Goal: Information Seeking & Learning: Learn about a topic

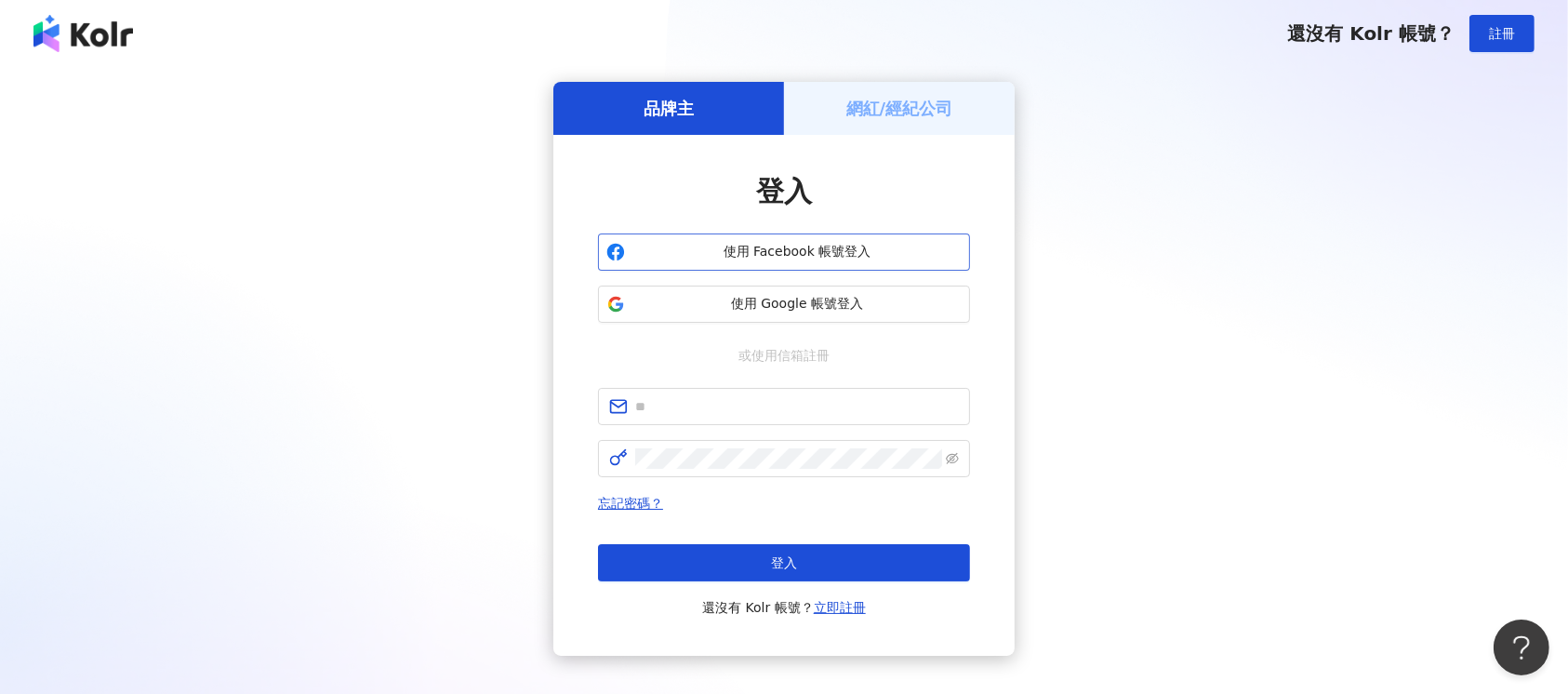
click at [787, 258] on span "使用 Facebook 帳號登入" at bounding box center [797, 251] width 330 height 19
click at [824, 306] on span "使用 Google 帳號登入" at bounding box center [797, 304] width 330 height 19
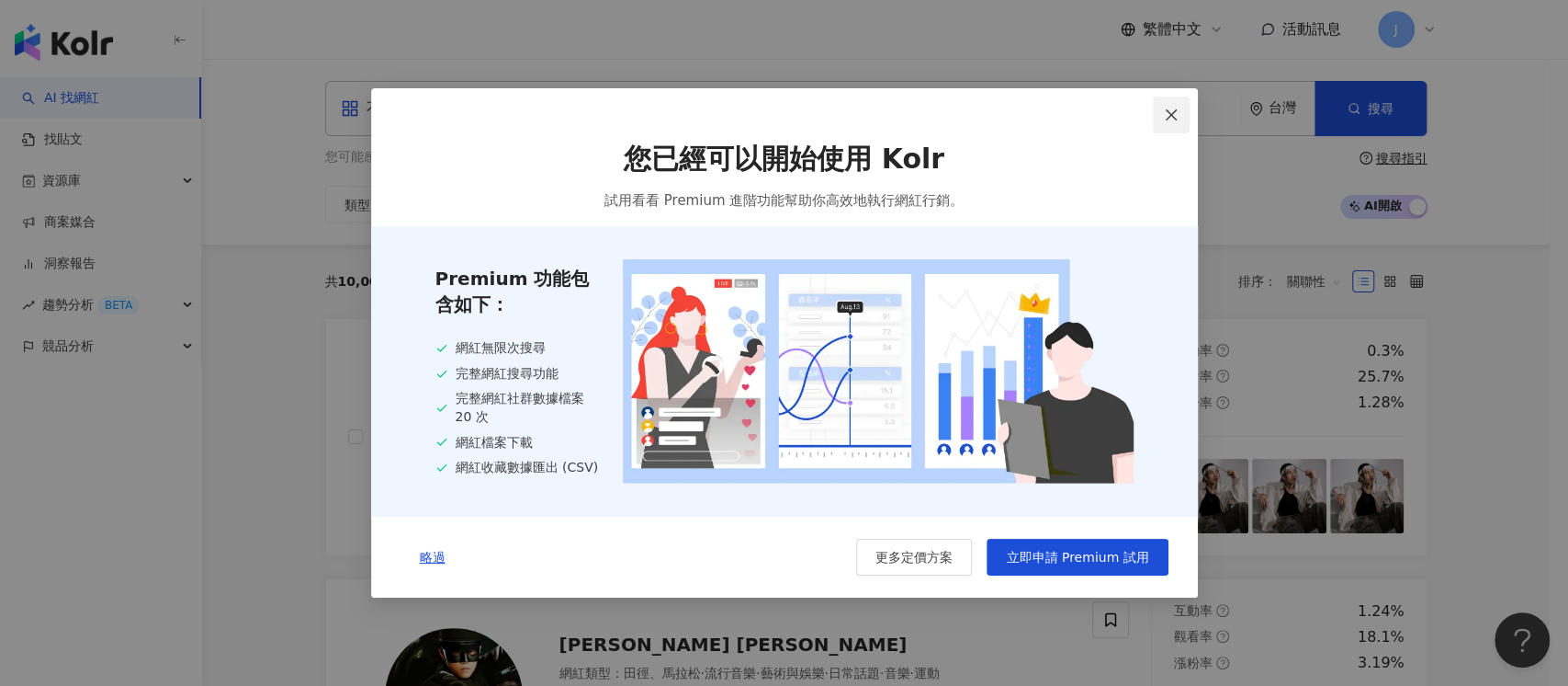
click at [1162, 109] on span "Close" at bounding box center [1172, 114] width 37 height 15
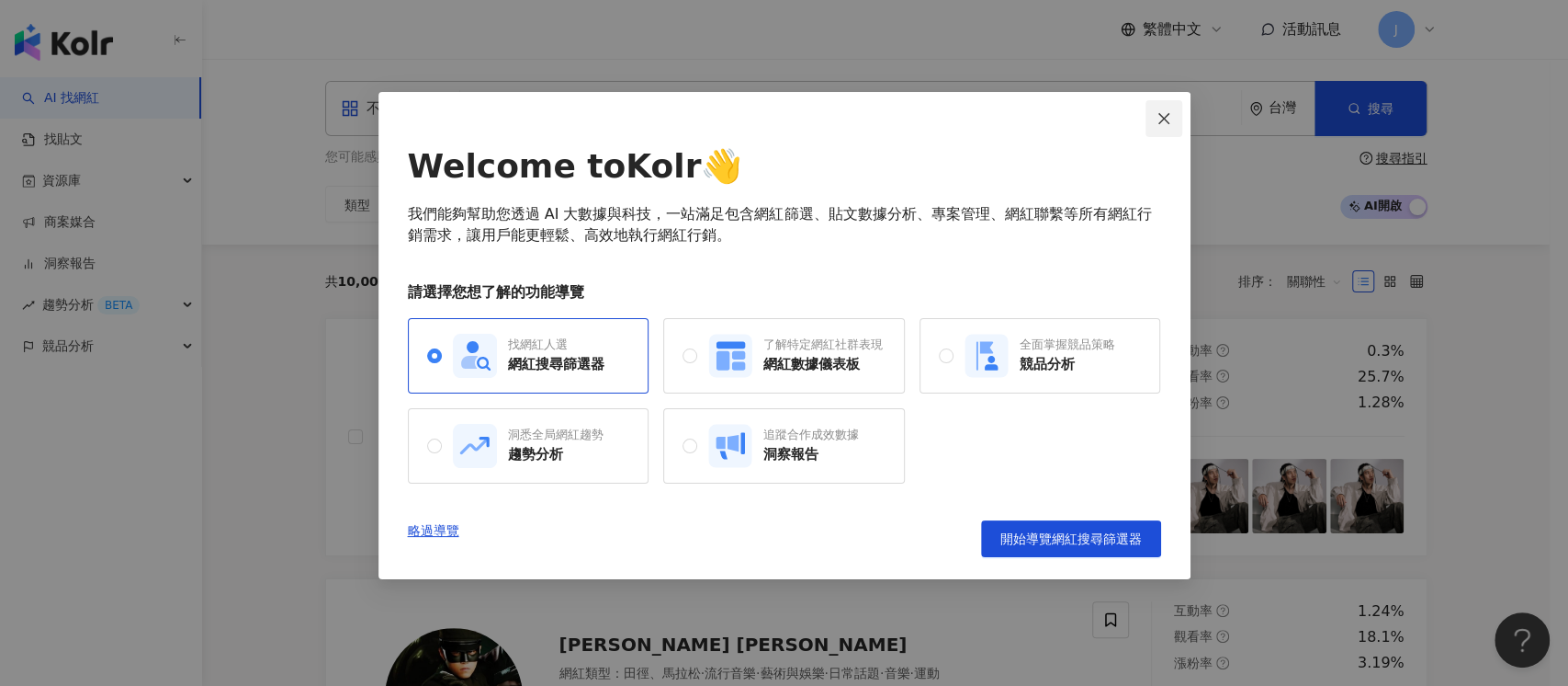
click at [1161, 117] on icon "close" at bounding box center [1164, 118] width 15 height 15
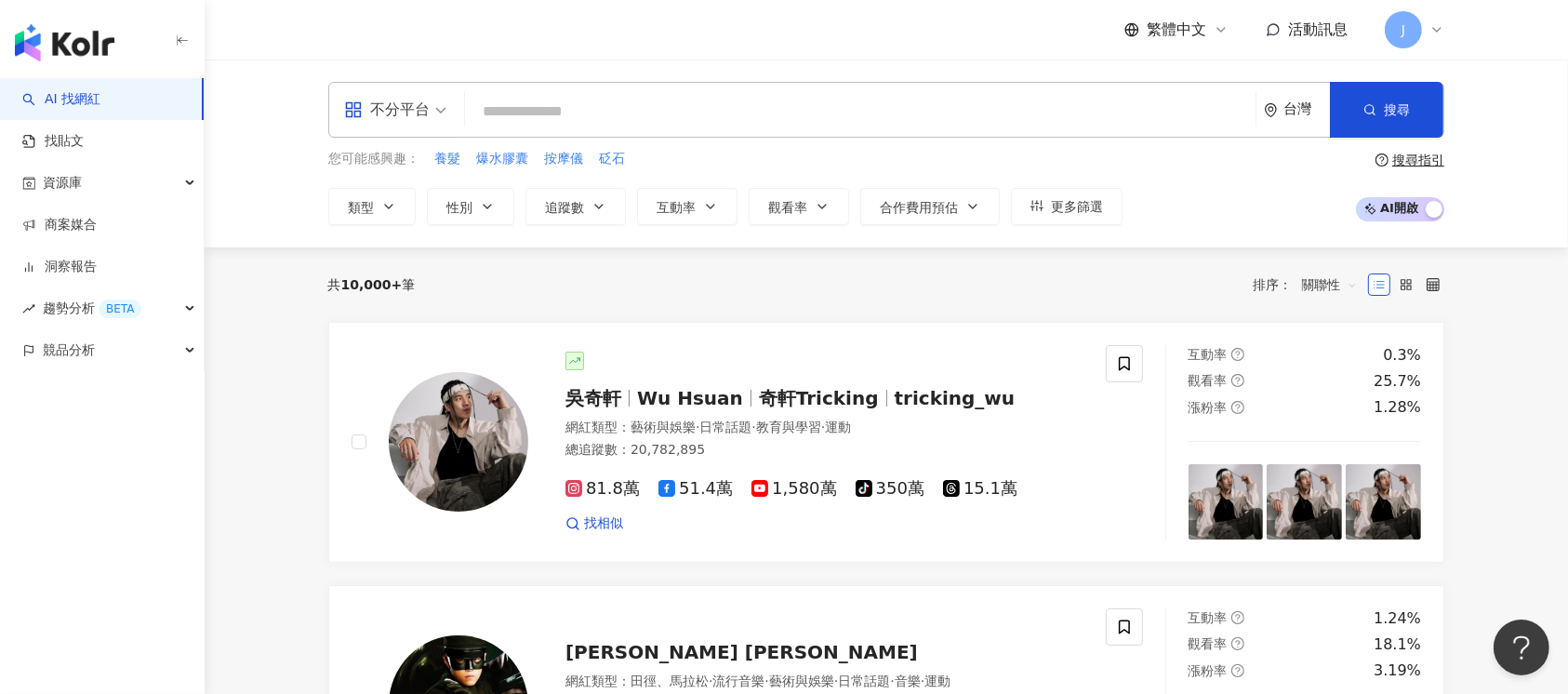
click at [833, 114] on input "search" at bounding box center [859, 112] width 775 height 36
paste input "**********"
type input "**********"
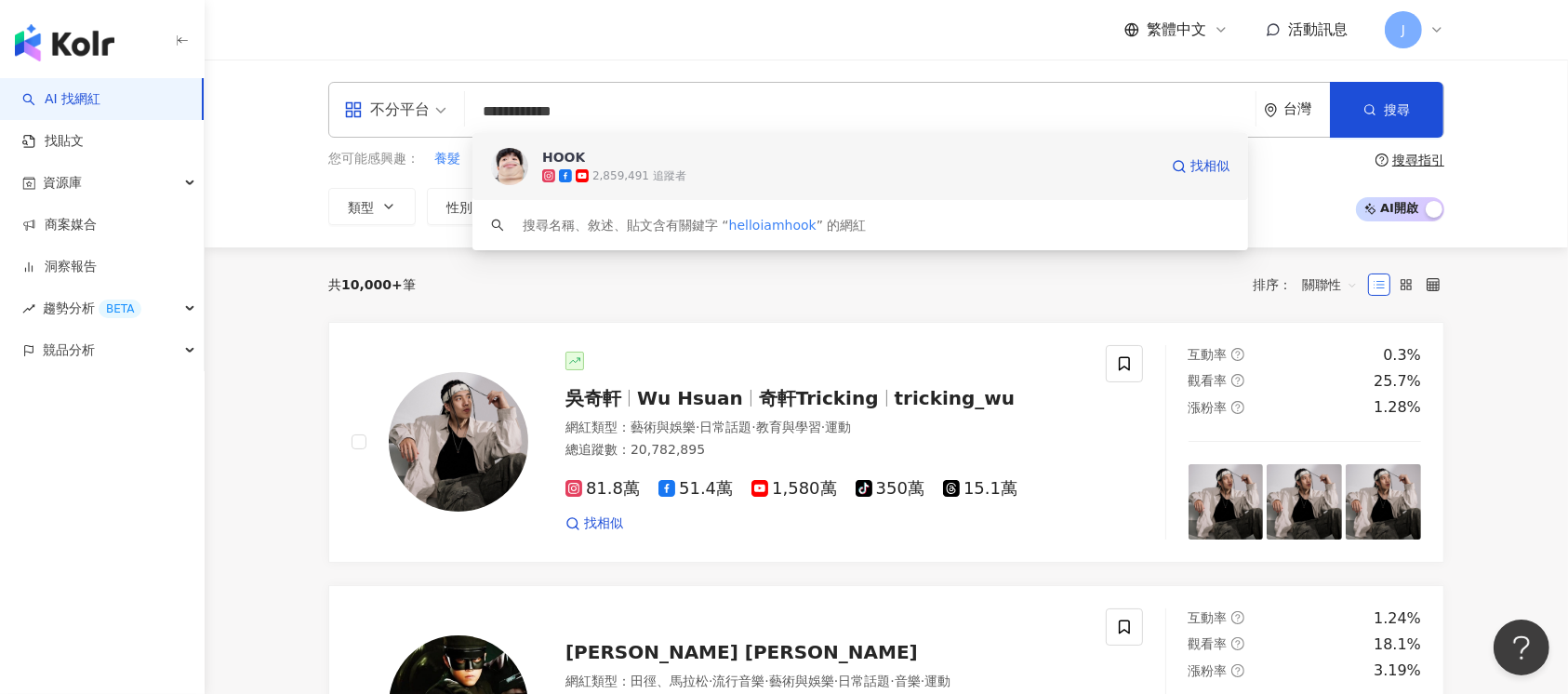
click at [943, 168] on div "2,859,491 追蹤者" at bounding box center [850, 175] width 616 height 19
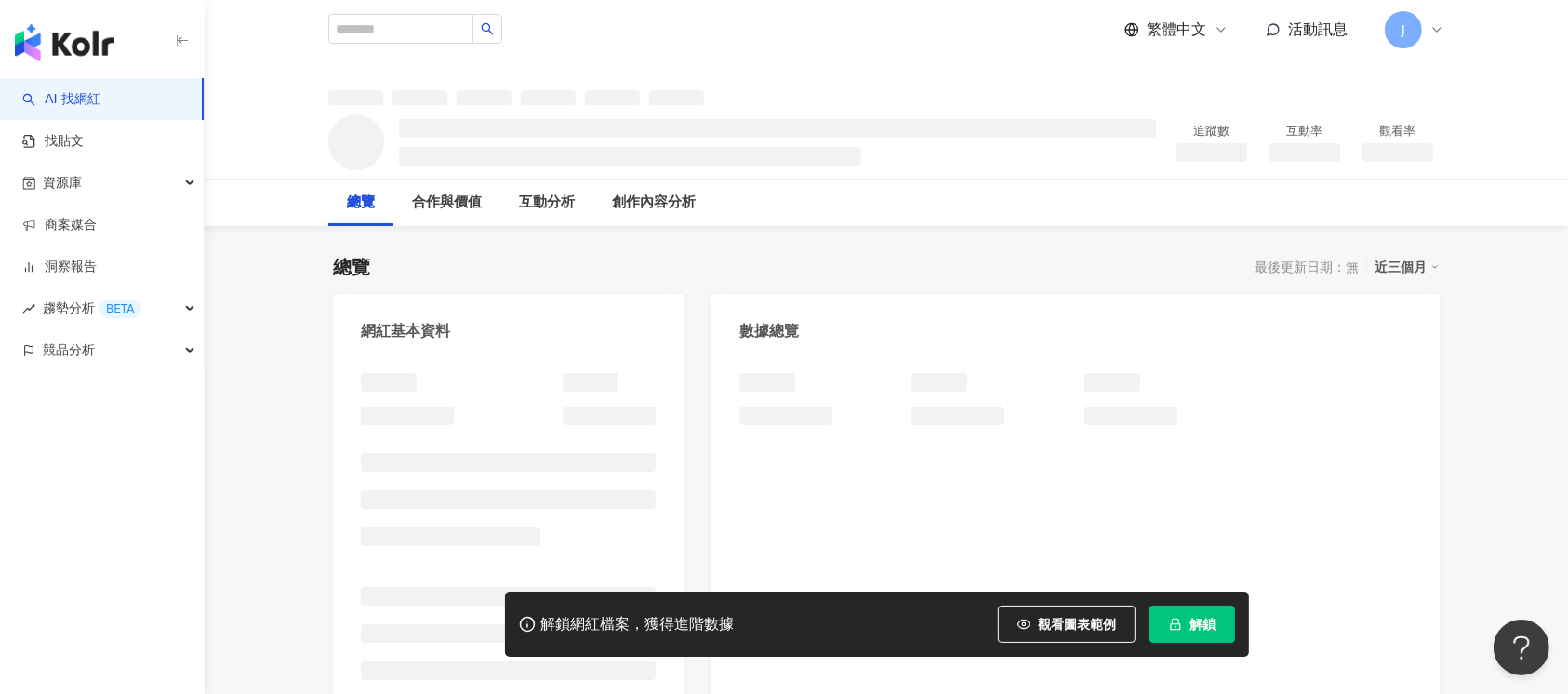
click at [1209, 621] on span "解鎖" at bounding box center [1202, 624] width 26 height 15
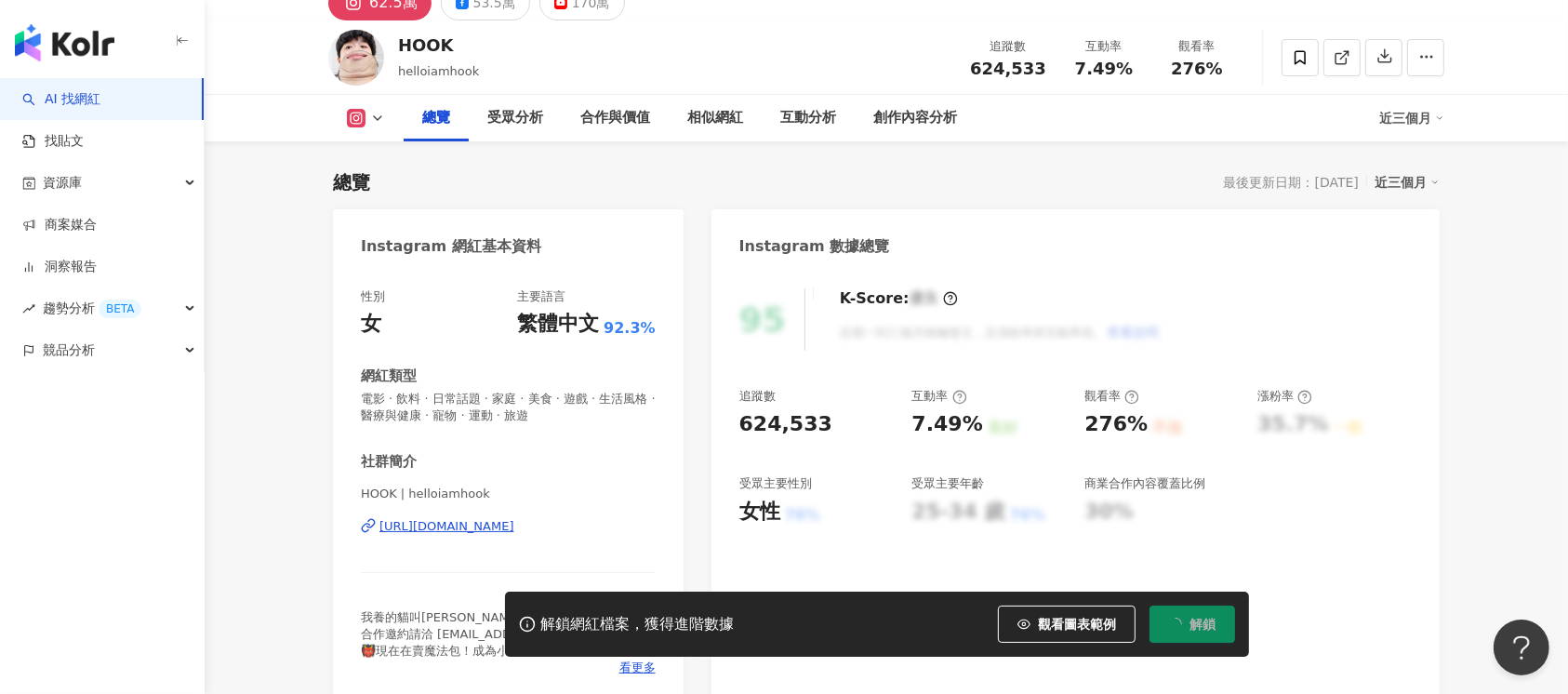
scroll to position [124, 0]
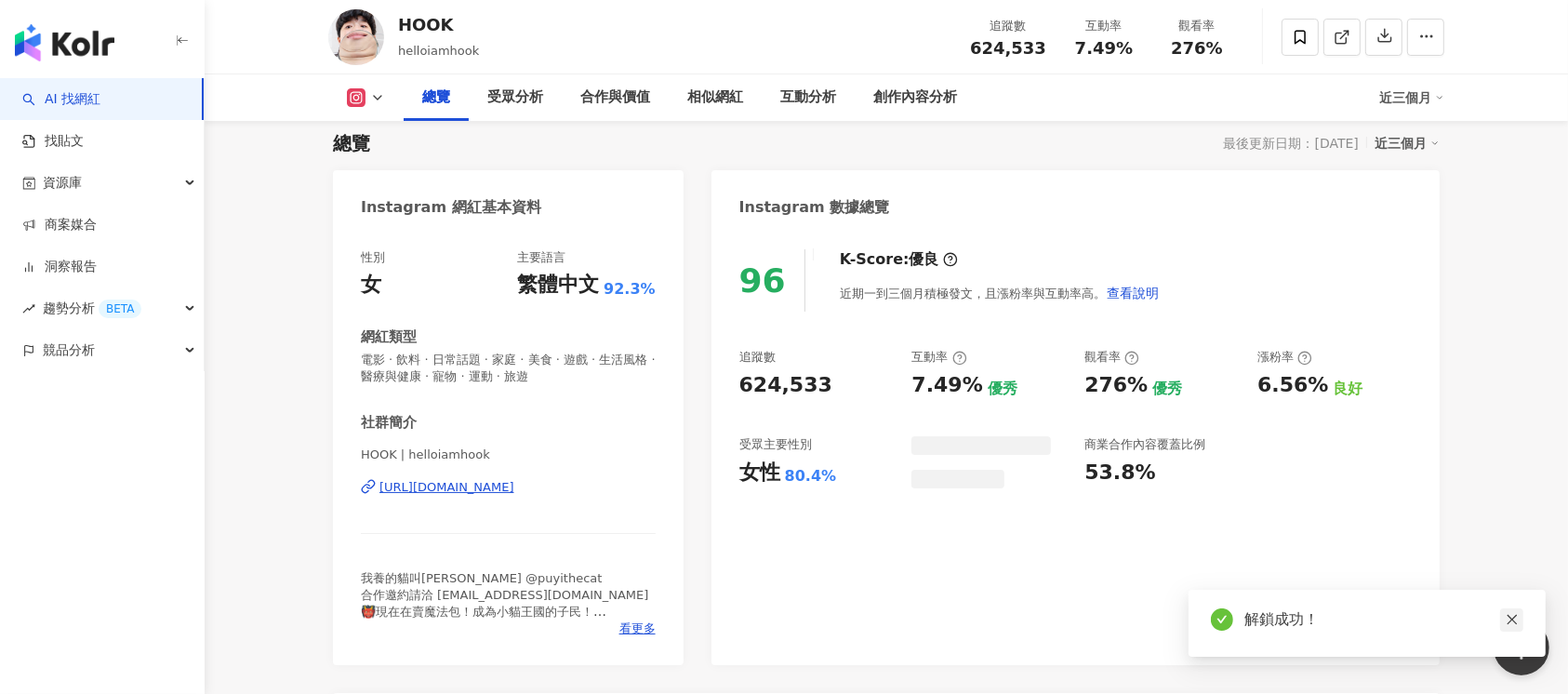
click at [1511, 621] on icon "close" at bounding box center [1512, 619] width 13 height 13
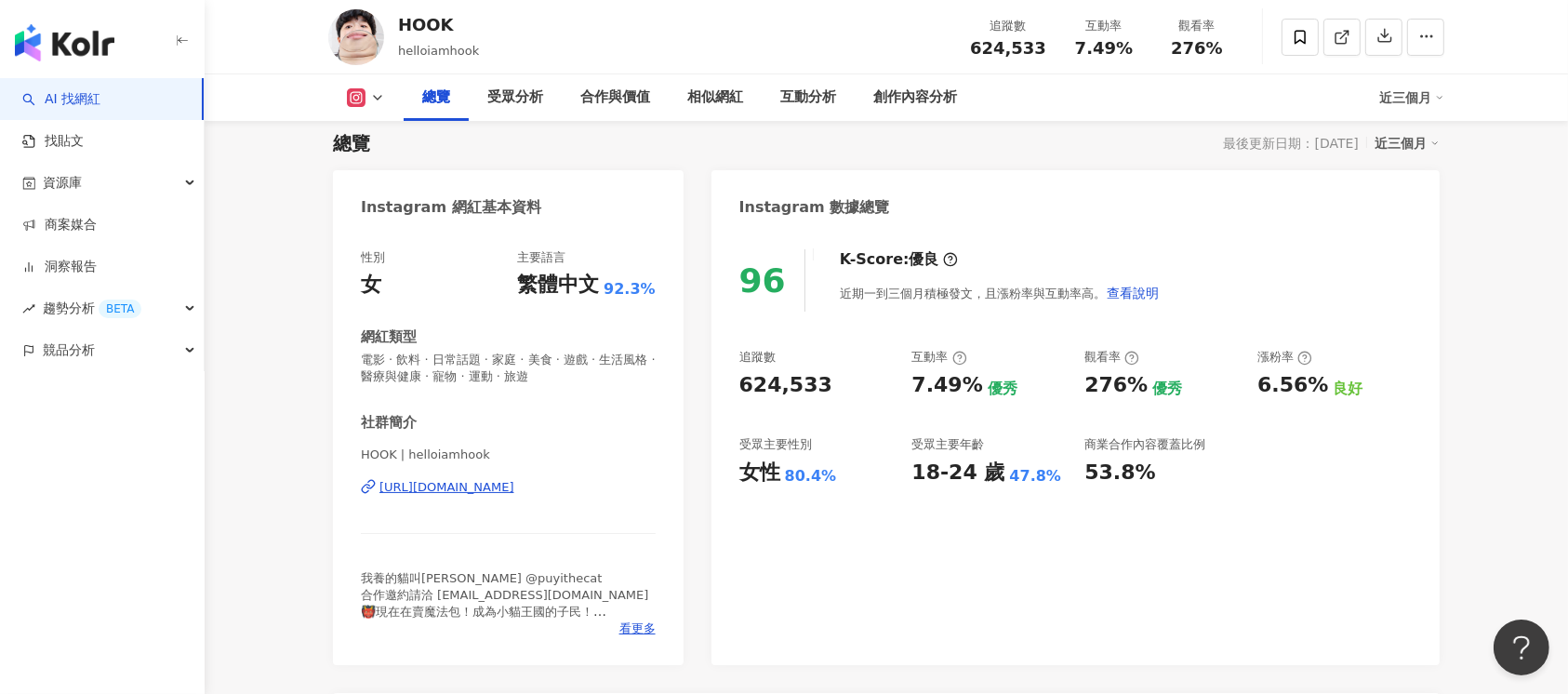
drag, startPoint x: 1100, startPoint y: 471, endPoint x: 1127, endPoint y: 475, distance: 27.3
click at [1127, 475] on div "53.8%" at bounding box center [1119, 472] width 70 height 29
click at [1140, 479] on div "53.8%" at bounding box center [1119, 472] width 70 height 29
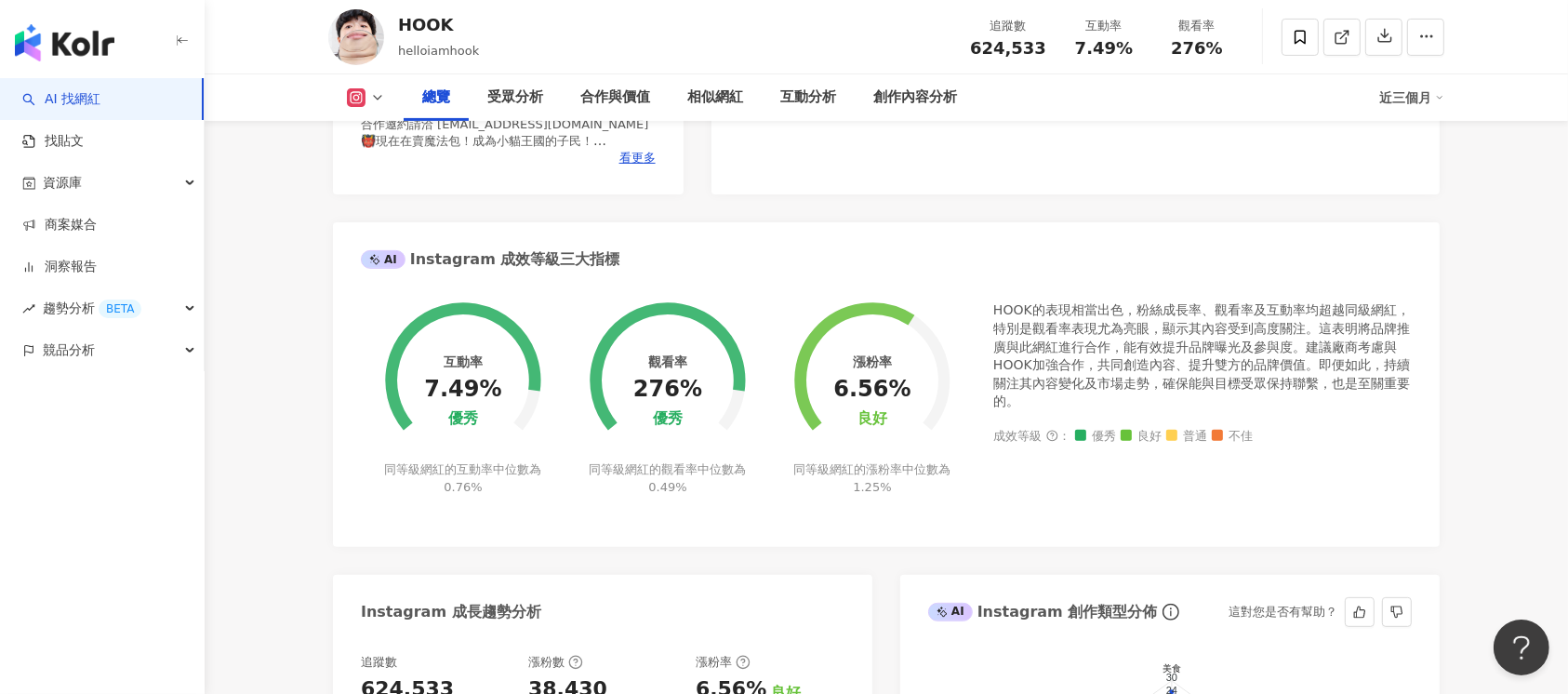
scroll to position [867, 0]
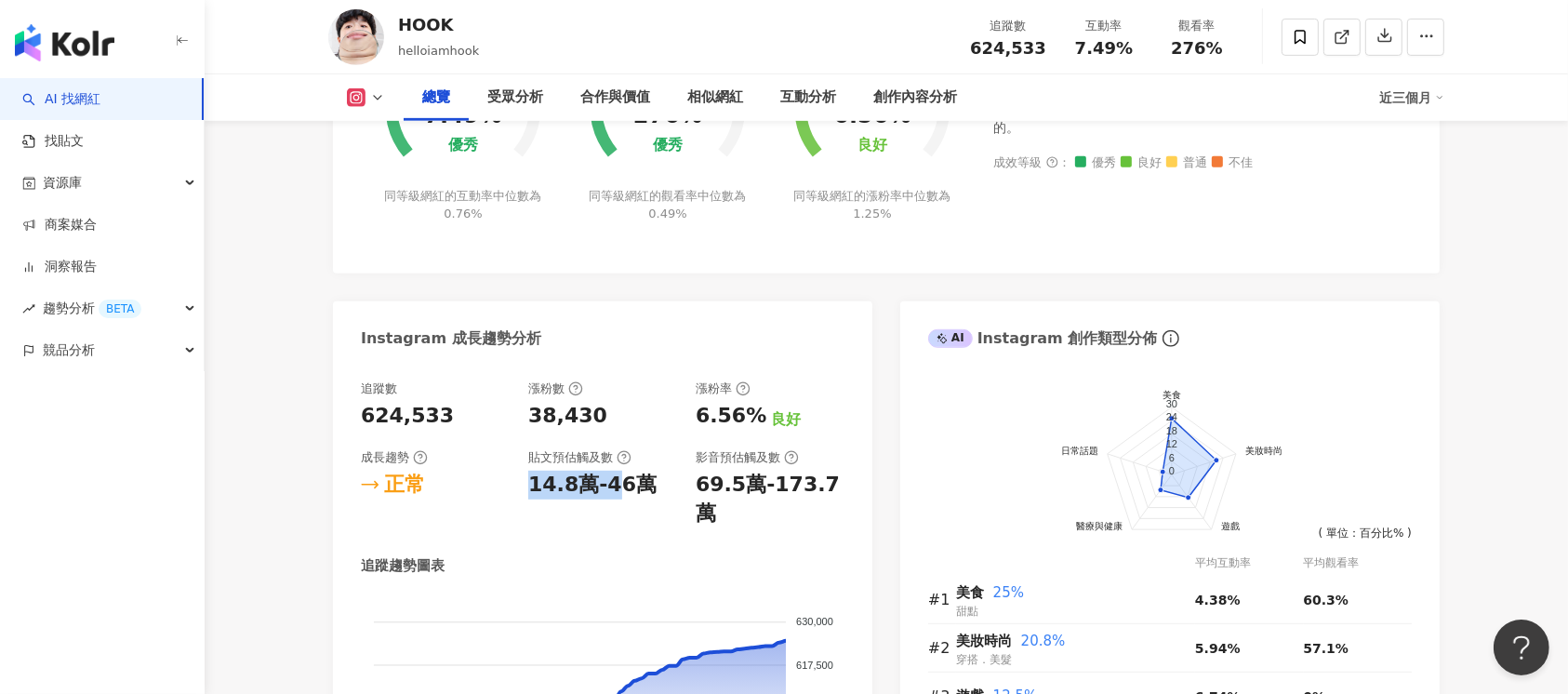
drag, startPoint x: 532, startPoint y: 478, endPoint x: 611, endPoint y: 492, distance: 80.2
click at [611, 492] on div "14.8萬-46萬" at bounding box center [593, 484] width 129 height 29
click at [619, 509] on div "追蹤數 624,533 漲粉數 38,430 漲粉率 6.56% 良好 成長趨勢 正常 貼文預估觸及數 14.8萬-46萬 影音預估觸及數 69.5萬-173…" at bounding box center [602, 620] width 483 height 479
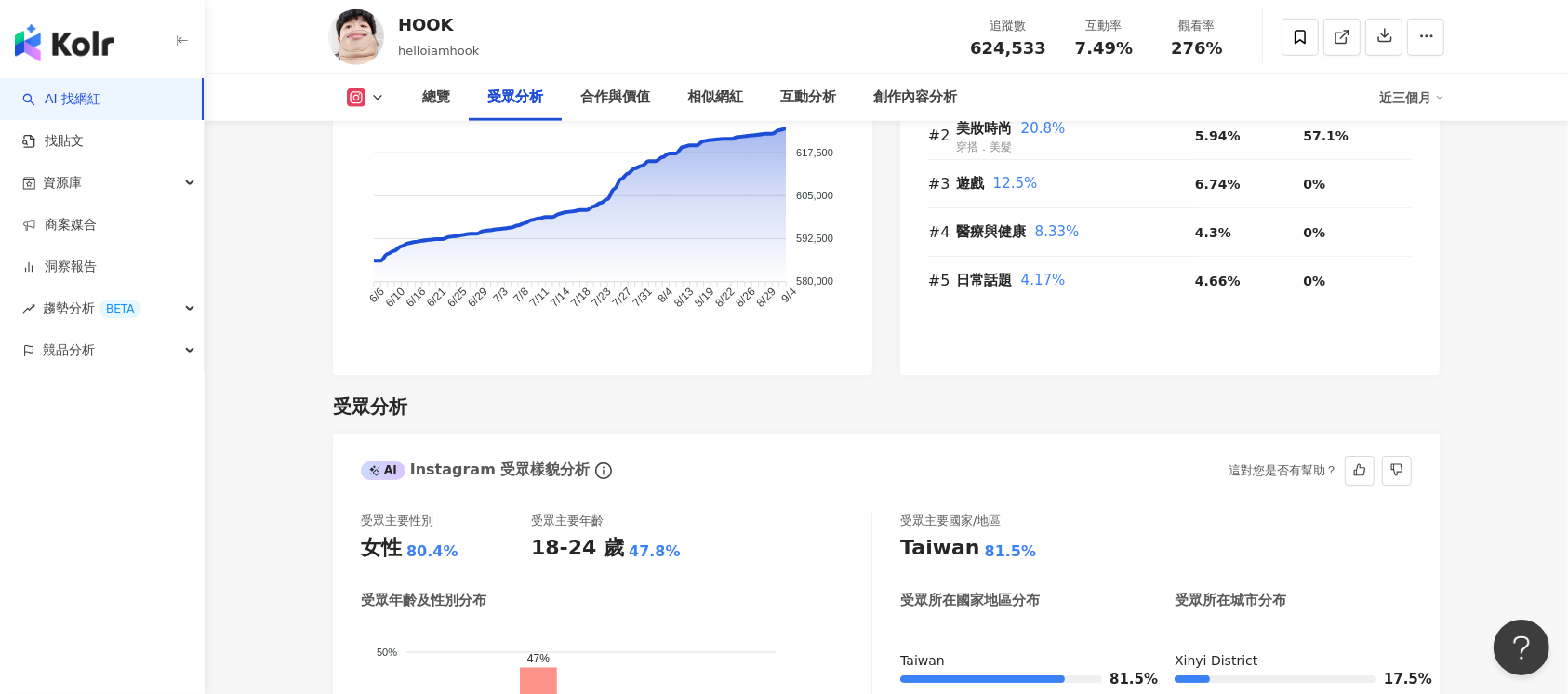
scroll to position [1363, 0]
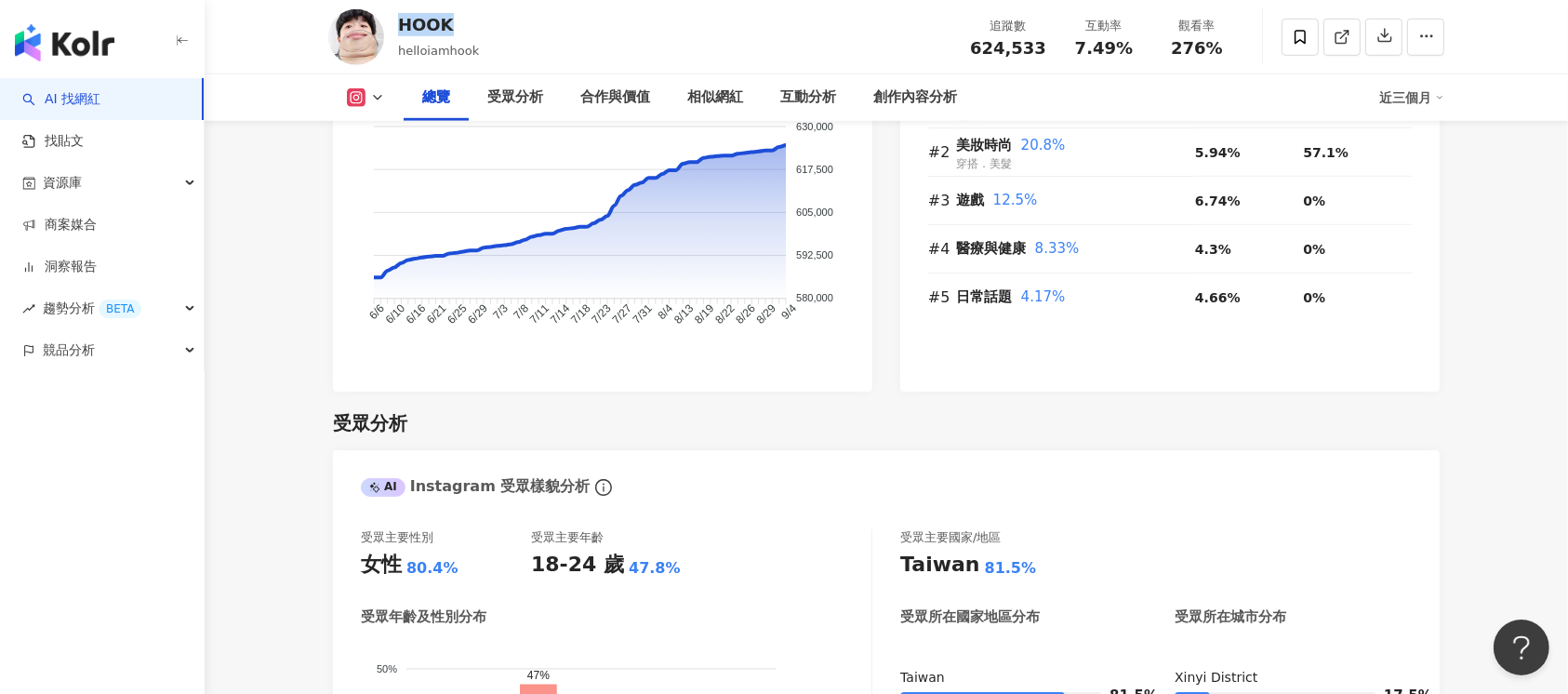
drag, startPoint x: 448, startPoint y: 35, endPoint x: 399, endPoint y: 23, distance: 50.4
click at [399, 23] on div "HOOK" at bounding box center [439, 24] width 81 height 23
copy div "HOOK"
